Goal: Information Seeking & Learning: Learn about a topic

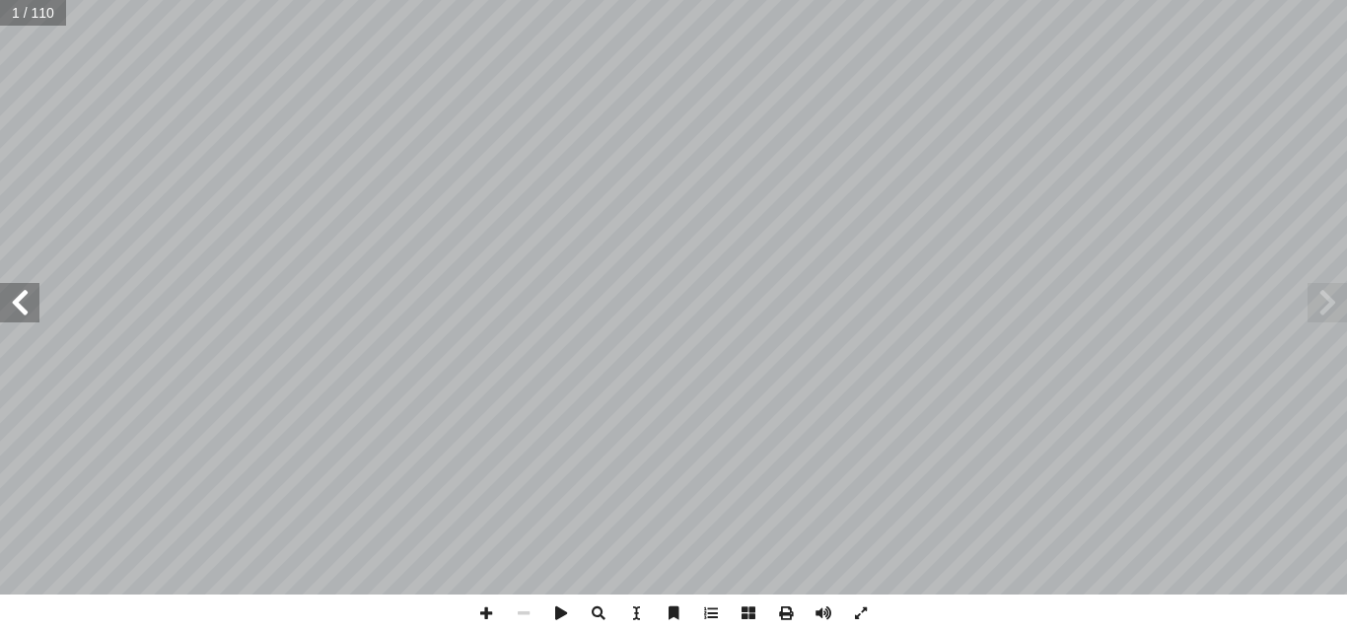
click at [28, 317] on span at bounding box center [19, 302] width 39 height 39
click at [26, 309] on span at bounding box center [19, 302] width 39 height 39
click at [25, 308] on span at bounding box center [19, 302] width 39 height 39
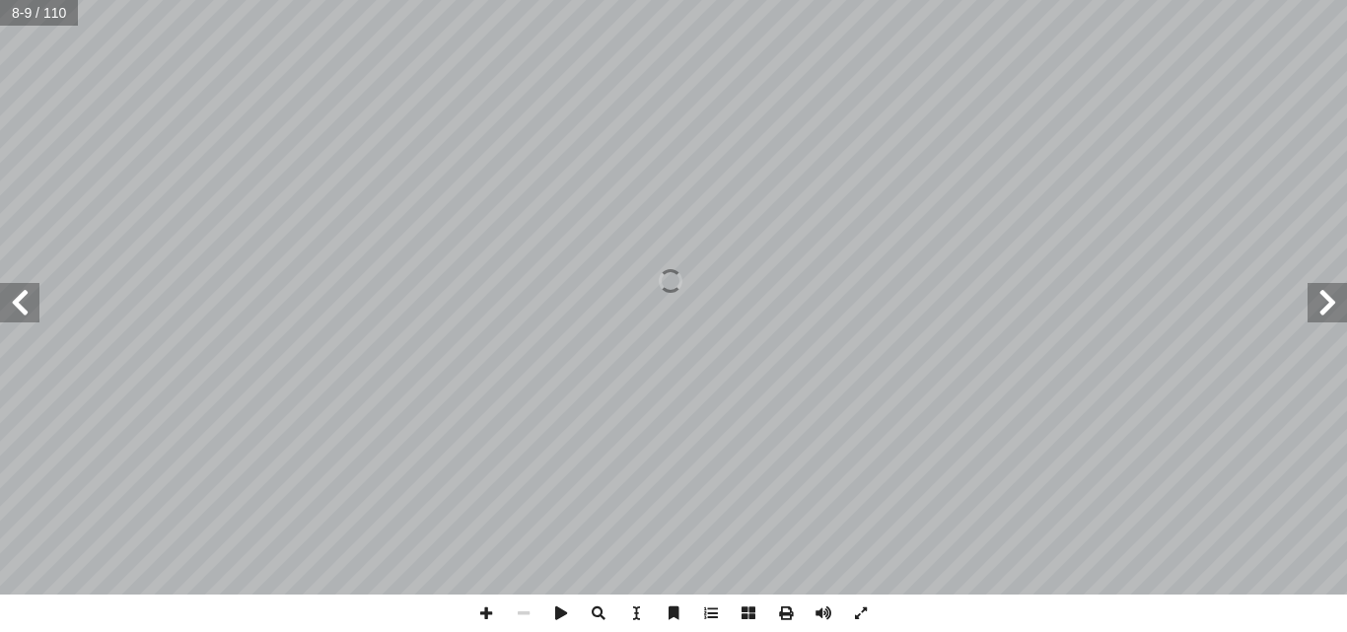
click at [25, 308] on span at bounding box center [19, 302] width 39 height 39
click at [25, 310] on span at bounding box center [19, 302] width 39 height 39
click at [24, 310] on span at bounding box center [19, 302] width 39 height 39
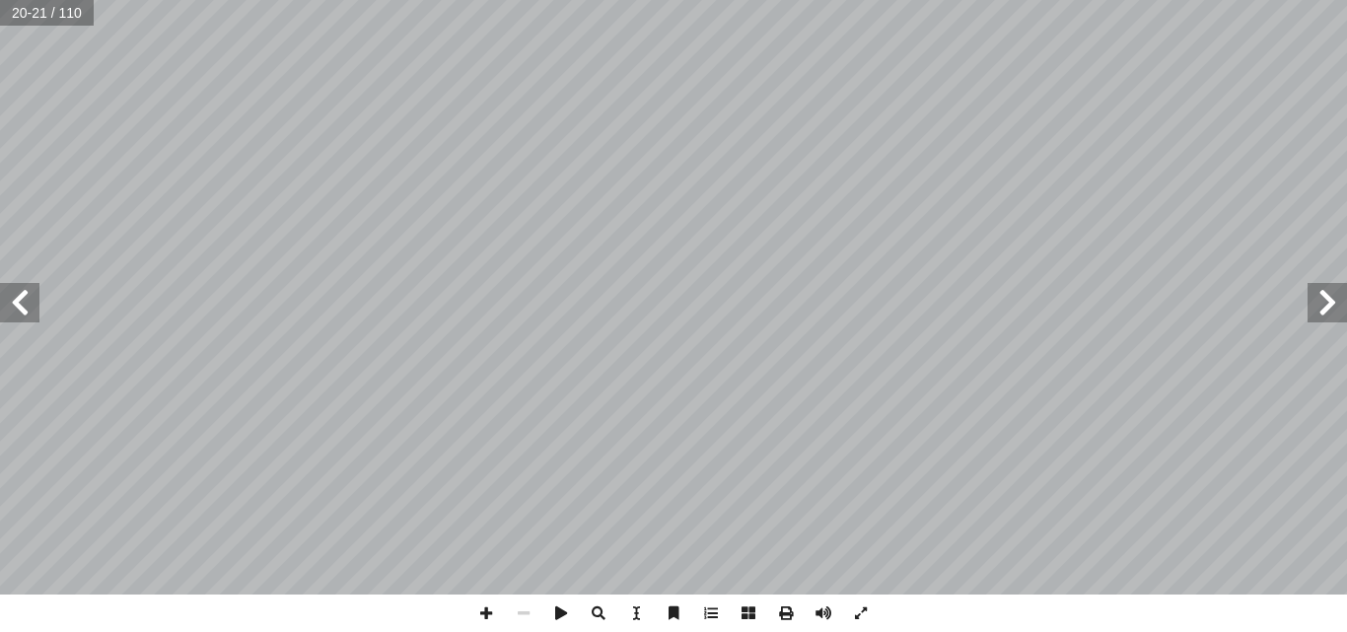
click at [1339, 298] on span at bounding box center [1326, 302] width 39 height 39
click at [18, 305] on span at bounding box center [19, 302] width 39 height 39
click at [0, 297] on span at bounding box center [19, 302] width 39 height 39
click at [22, 311] on span at bounding box center [19, 302] width 39 height 39
click at [1335, 305] on span at bounding box center [1326, 302] width 39 height 39
